Goal: Communication & Community: Answer question/provide support

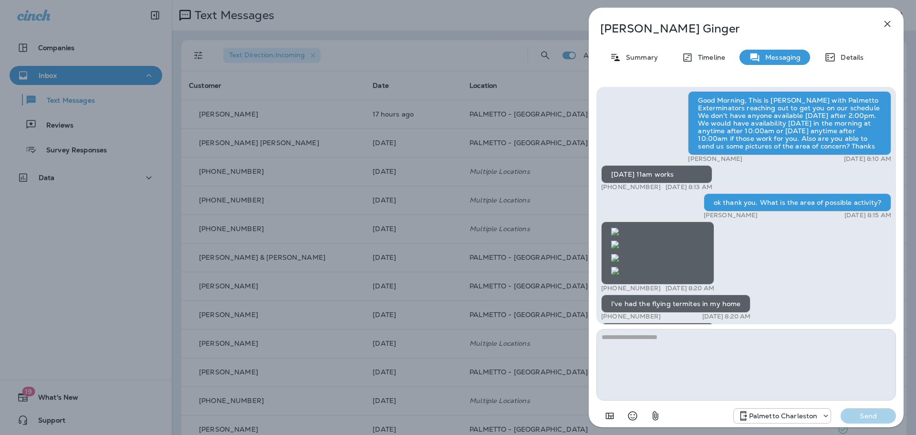
scroll to position [-429, 0]
click at [619, 267] on img at bounding box center [615, 271] width 8 height 8
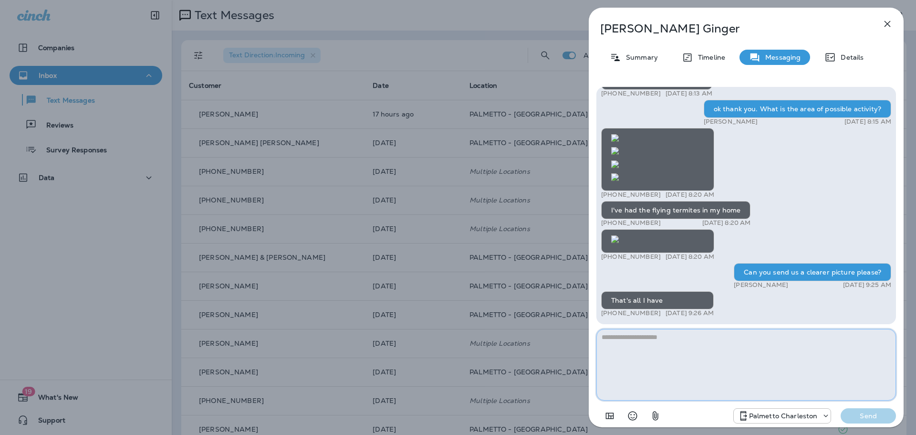
drag, startPoint x: 747, startPoint y: 349, endPoint x: 735, endPoint y: 331, distance: 21.6
click at [747, 348] on textarea at bounding box center [746, 365] width 300 height 72
type textarea "*********"
click at [859, 415] on p "Send" at bounding box center [868, 415] width 40 height 9
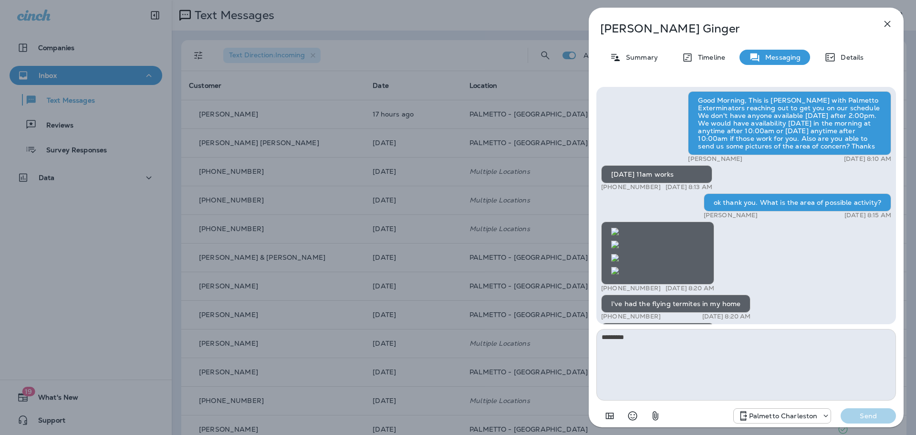
scroll to position [-1000, 0]
click at [619, 228] on img at bounding box center [615, 232] width 8 height 8
click at [619, 254] on img at bounding box center [615, 258] width 8 height 8
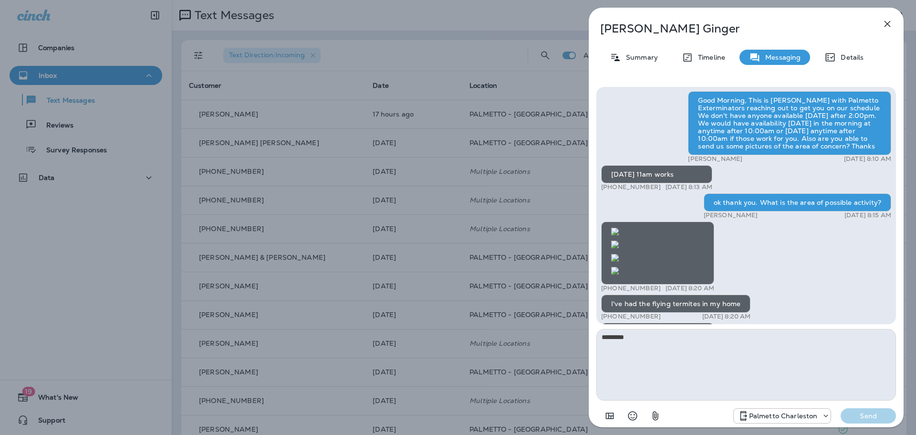
click at [619, 267] on img at bounding box center [615, 271] width 8 height 8
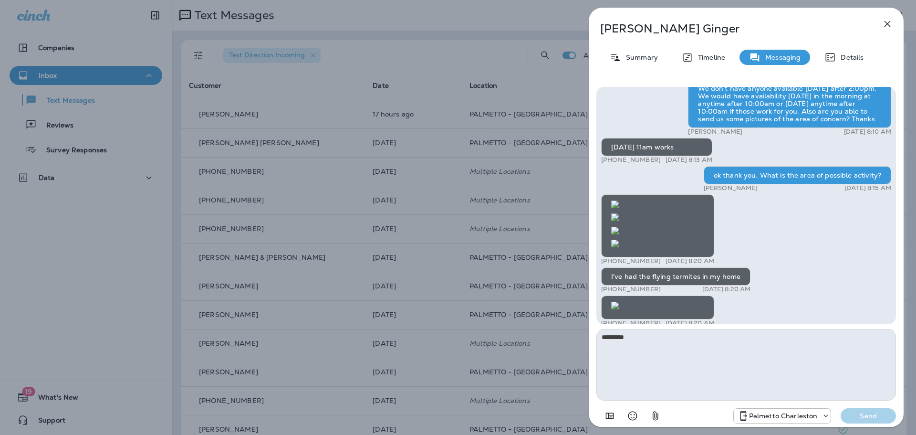
scroll to position [-95, 0]
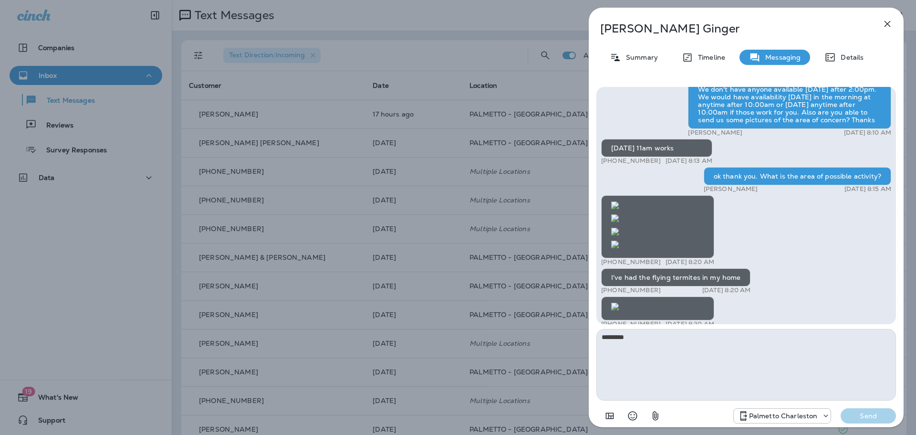
click at [619, 302] on img at bounding box center [615, 306] width 8 height 8
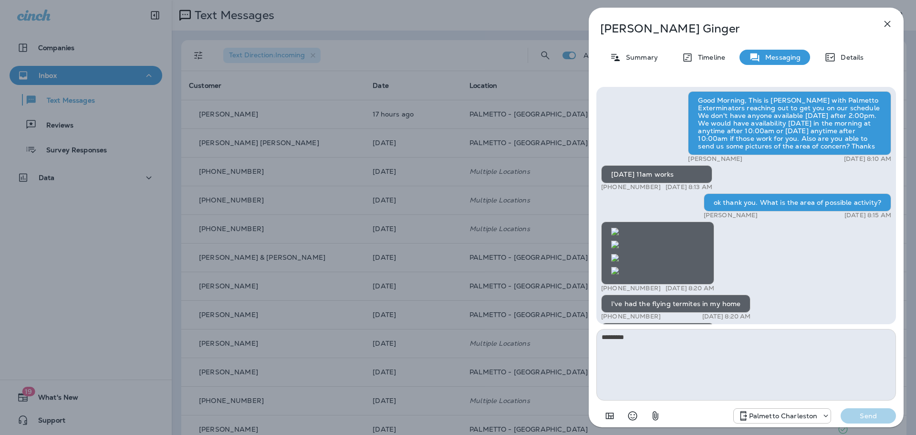
scroll to position [-1002, 0]
click at [619, 228] on img at bounding box center [615, 232] width 8 height 8
click at [619, 254] on img at bounding box center [615, 258] width 8 height 8
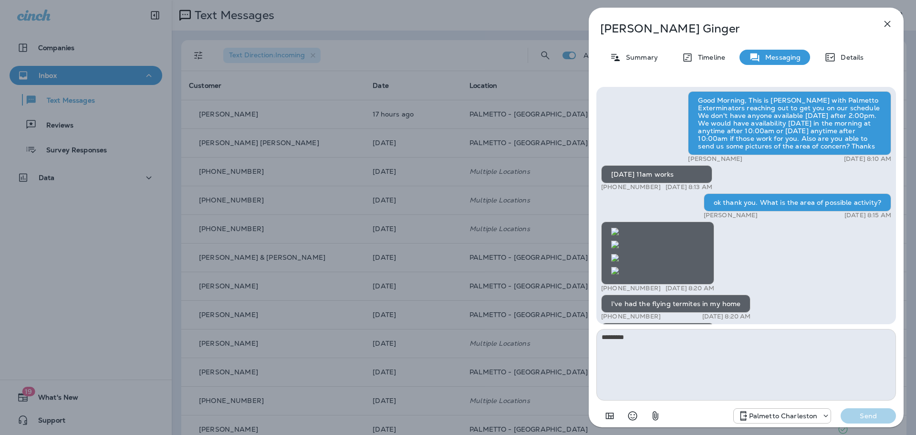
click at [619, 267] on img at bounding box center [615, 271] width 8 height 8
click at [619, 248] on img at bounding box center [615, 244] width 8 height 8
click at [619, 235] on img at bounding box center [615, 232] width 8 height 8
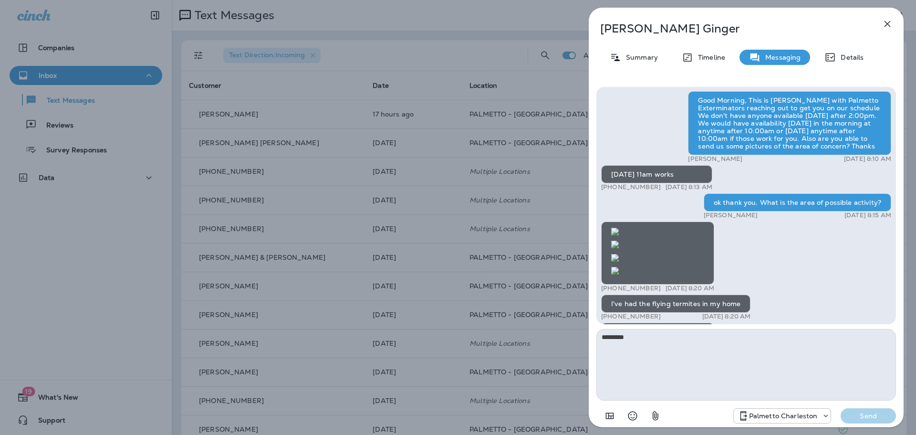
scroll to position [-189, 0]
click at [894, 26] on button "button" at bounding box center [887, 23] width 19 height 19
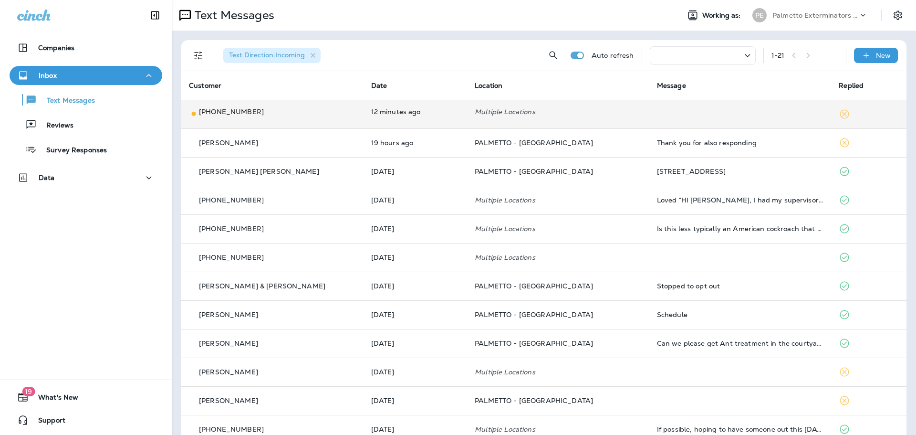
click at [373, 109] on td "12 minutes ago" at bounding box center [415, 114] width 104 height 29
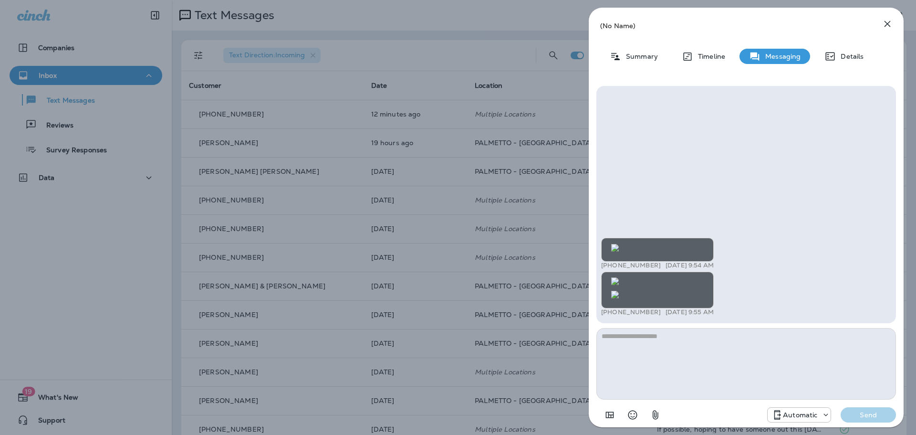
scroll to position [-382, 0]
click at [619, 277] on img at bounding box center [615, 281] width 8 height 8
click at [885, 22] on icon "button" at bounding box center [887, 24] width 6 height 6
